Goal: Find specific page/section: Find specific page/section

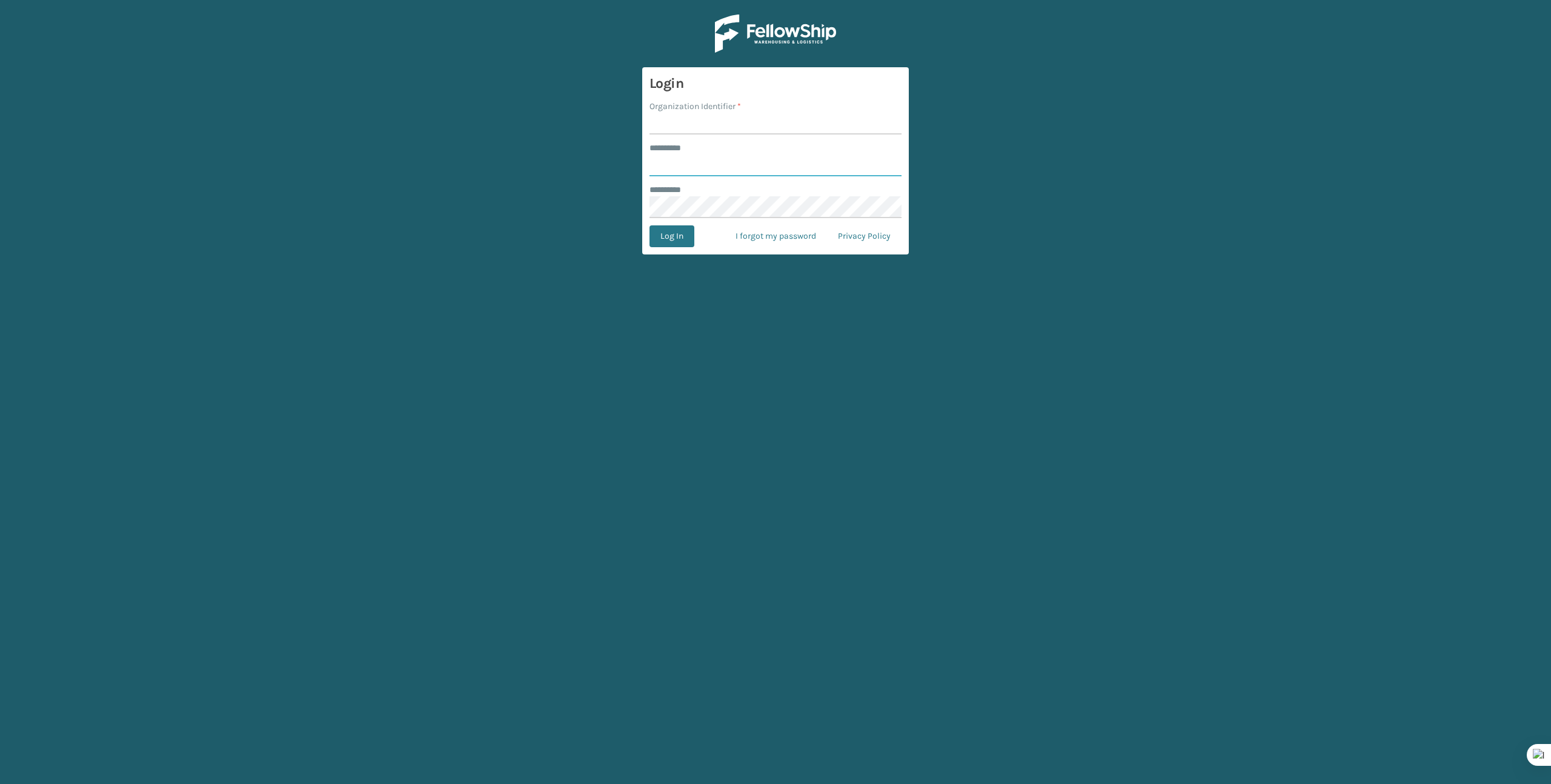
type input "*******"
click at [717, 121] on input "Organization Identifier *" at bounding box center [775, 124] width 252 height 22
type input "Brightech"
click at [670, 241] on button "Log In" at bounding box center [671, 236] width 45 height 22
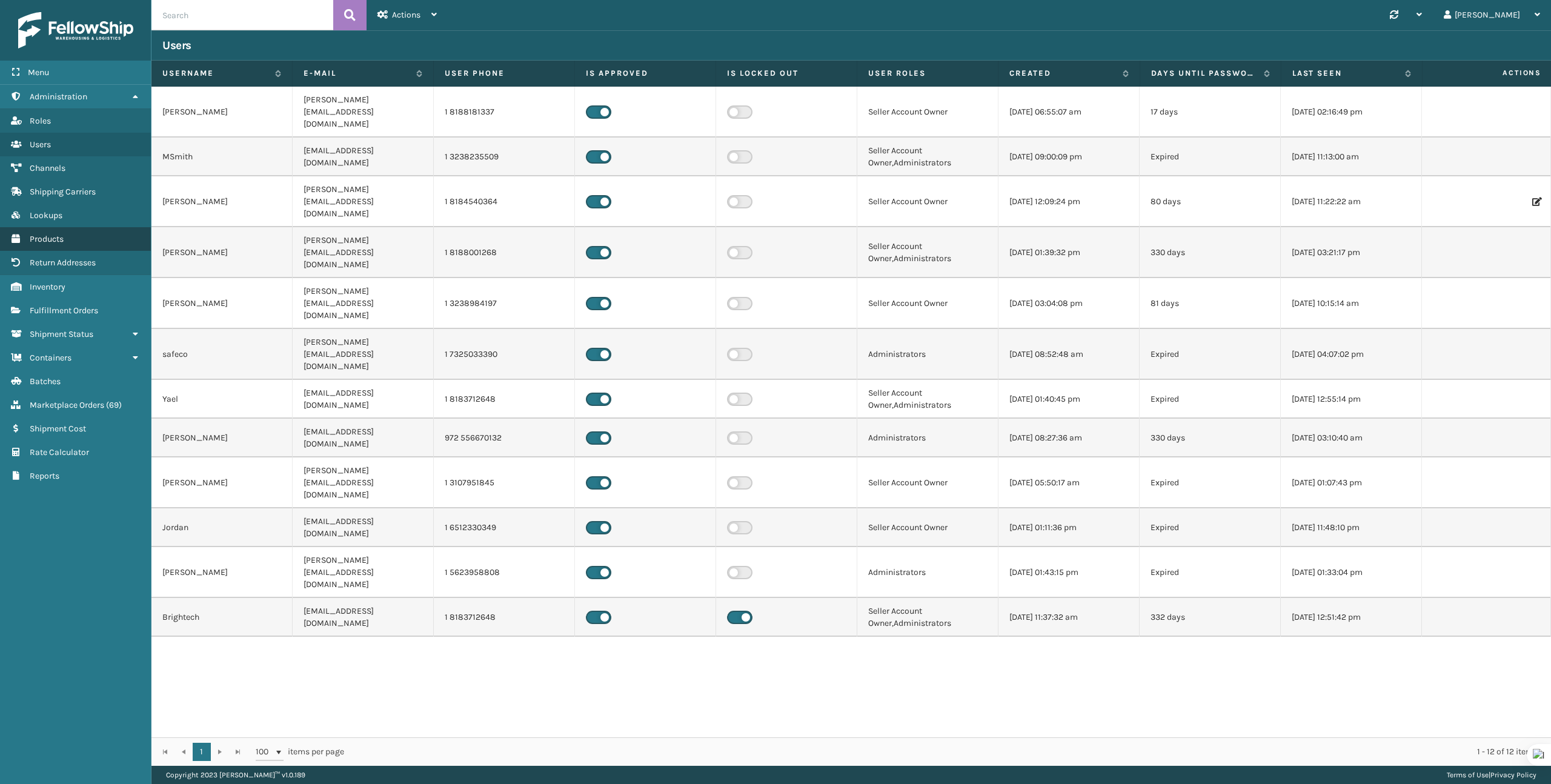
click at [76, 227] on link "Products" at bounding box center [76, 239] width 151 height 24
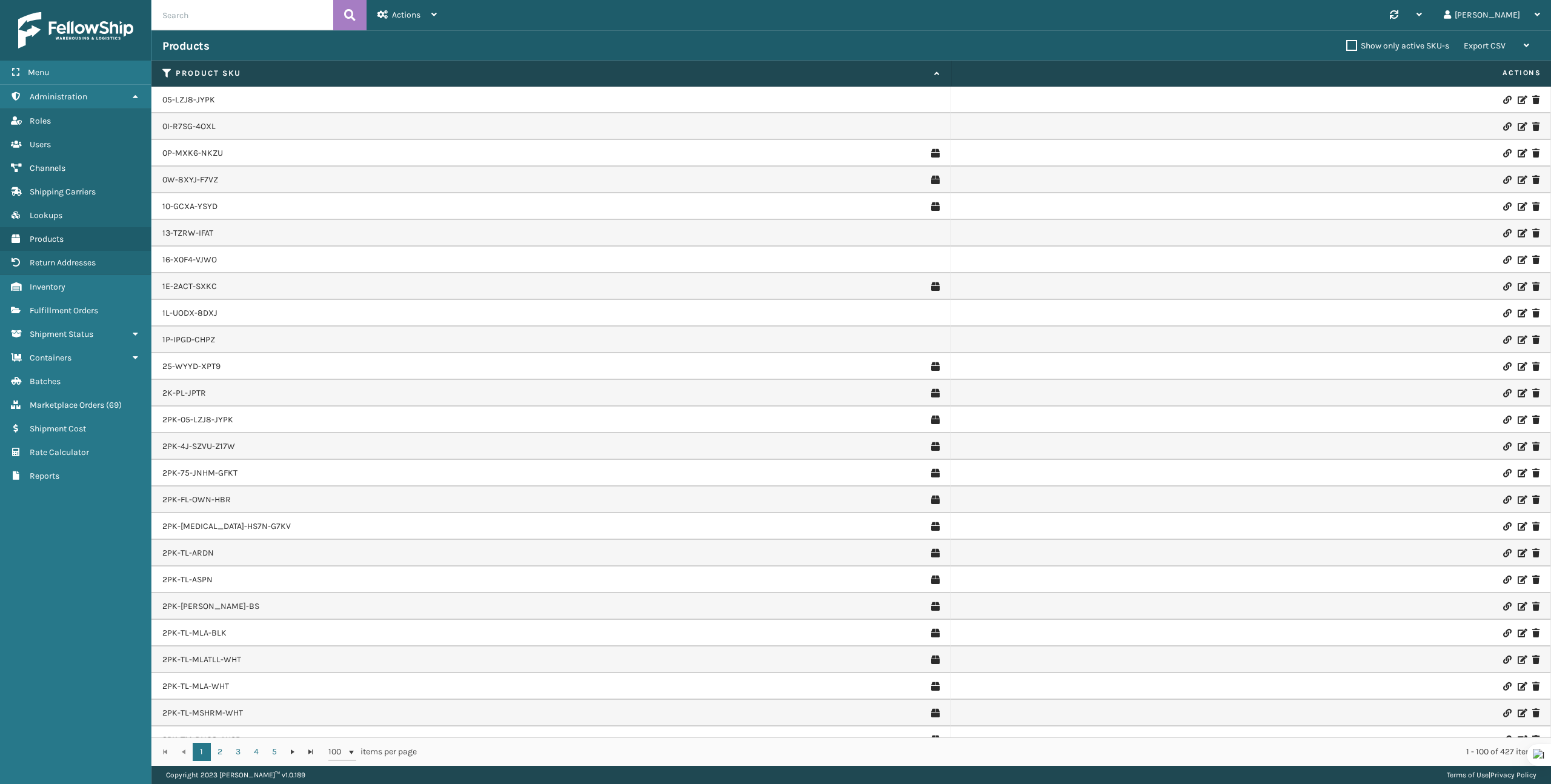
click at [254, 20] on input "text" at bounding box center [242, 15] width 182 height 31
paste input "FL-HRMNY"
type input "FL-HRMNY"
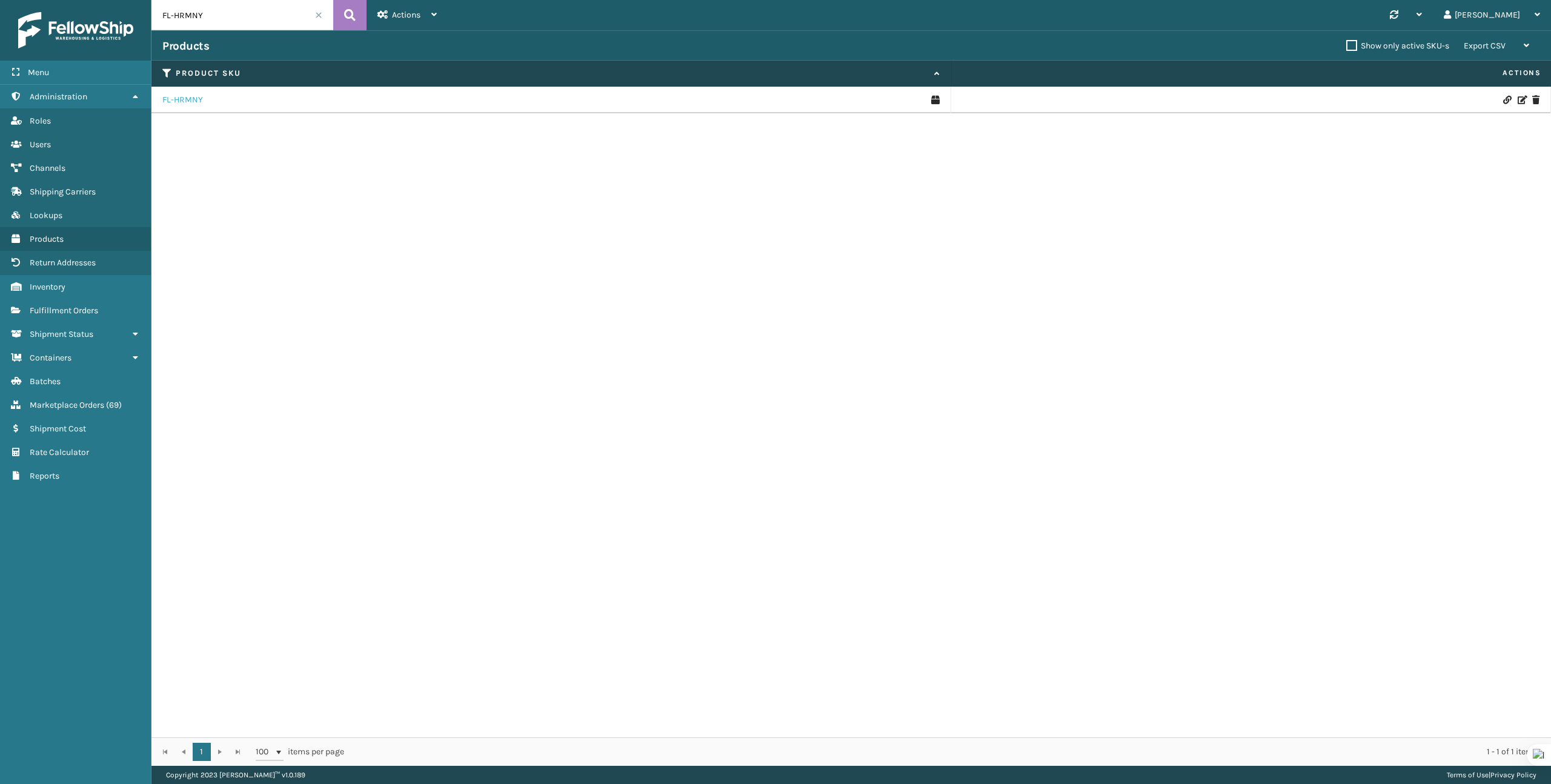
click at [172, 102] on link "FL-HRMNY" at bounding box center [183, 100] width 41 height 12
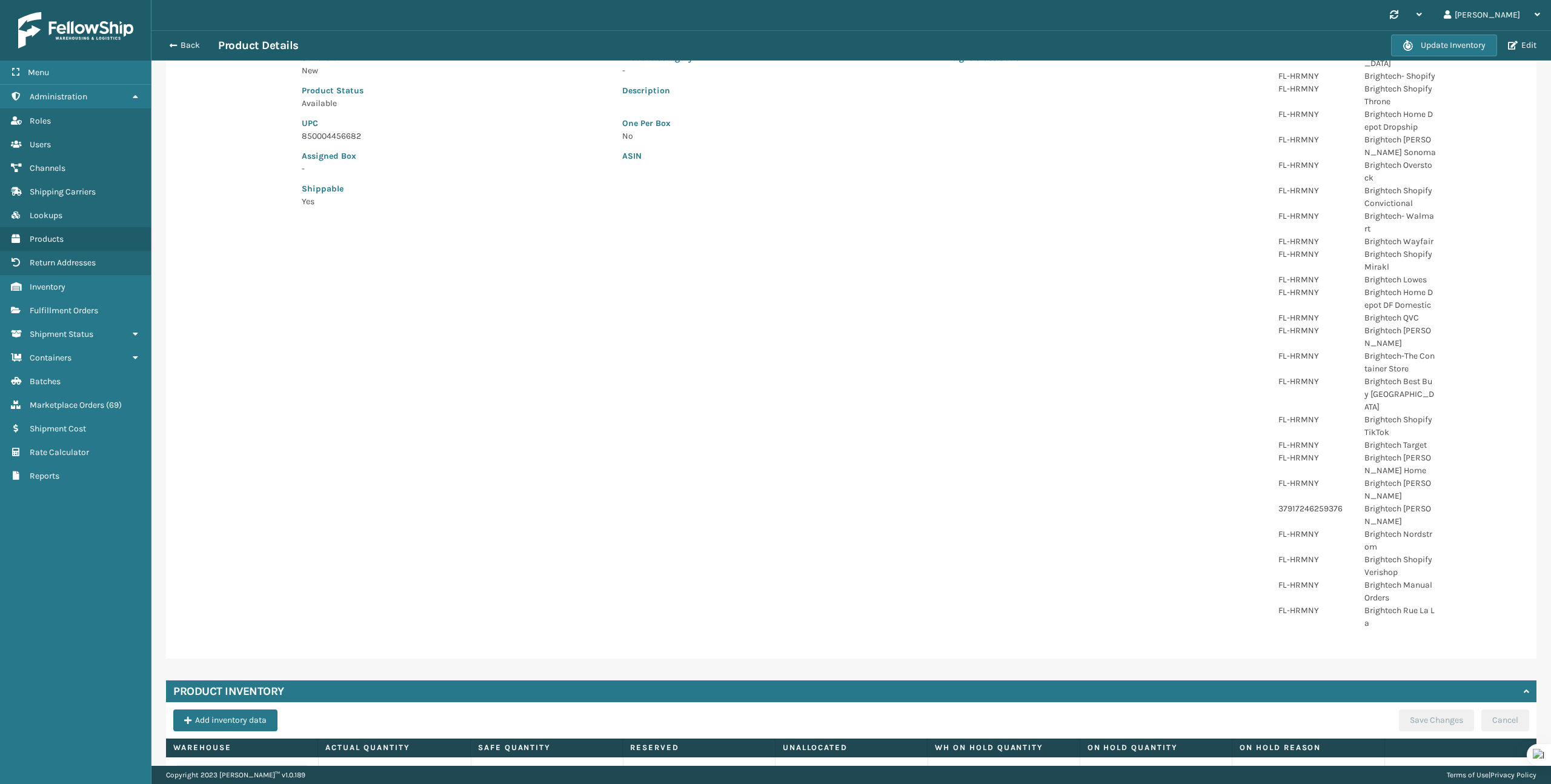
scroll to position [248, 0]
